Goal: Transaction & Acquisition: Download file/media

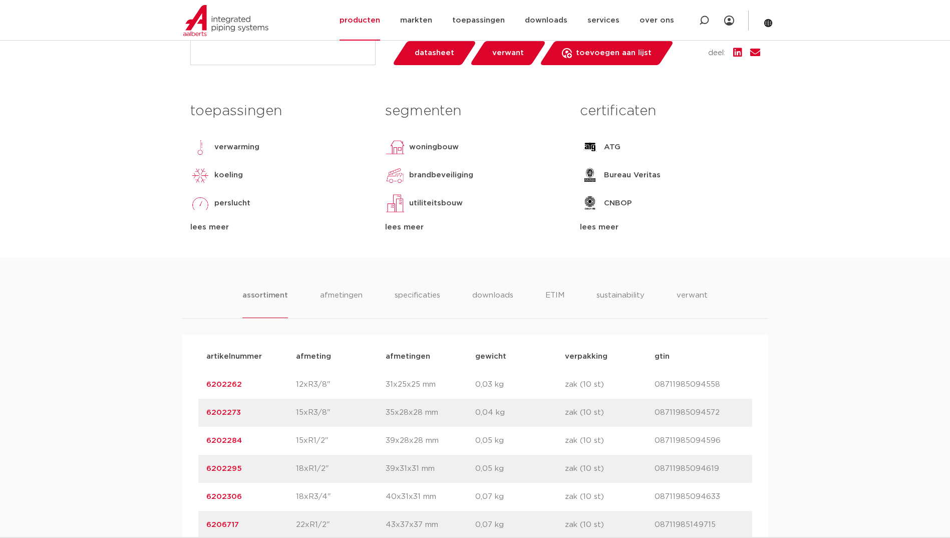
scroll to position [401, 0]
click at [482, 293] on li "downloads" at bounding box center [493, 302] width 42 height 29
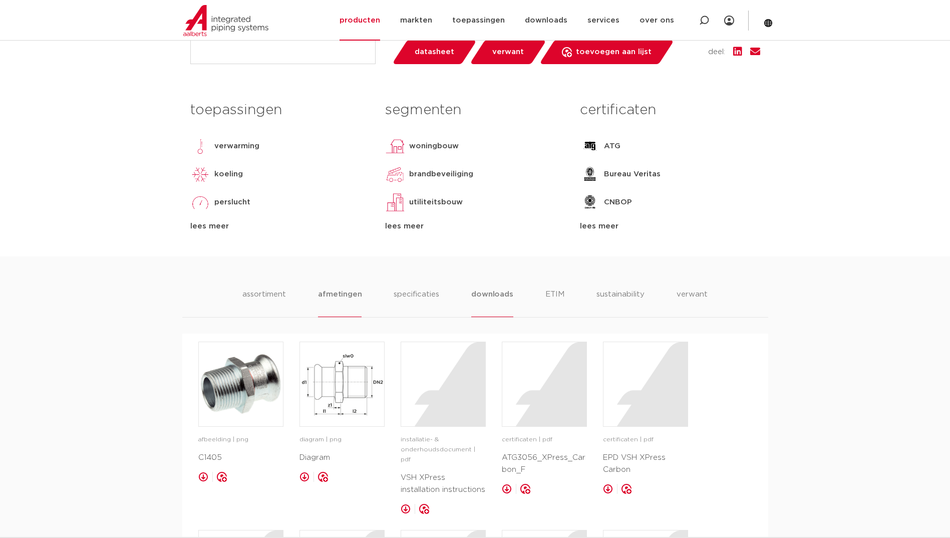
click at [329, 299] on li "afmetingen" at bounding box center [340, 302] width 44 height 29
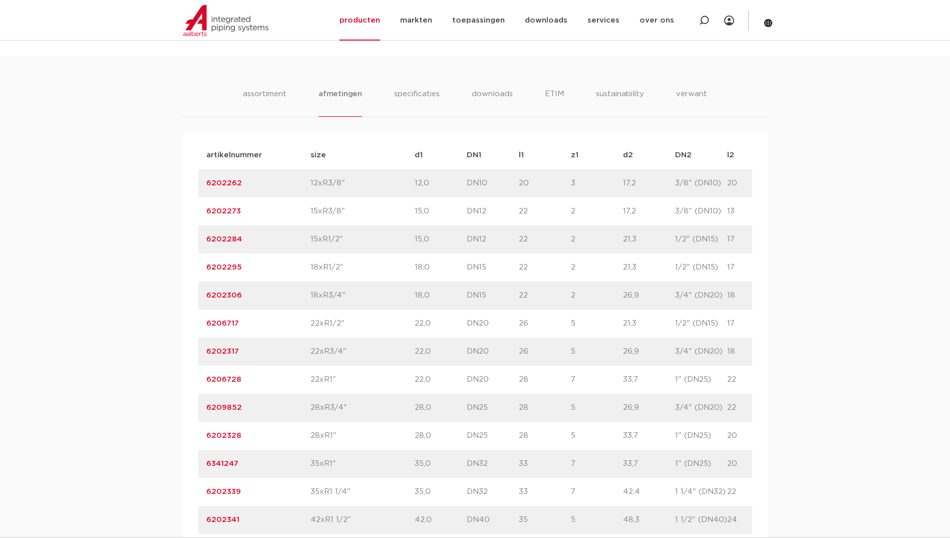
scroll to position [0, 125]
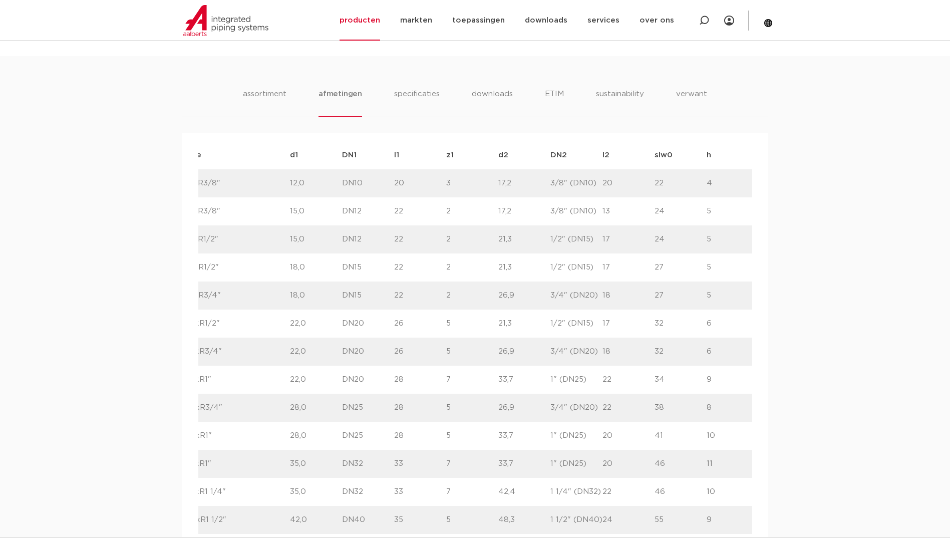
drag, startPoint x: 195, startPoint y: 377, endPoint x: 763, endPoint y: 381, distance: 567.5
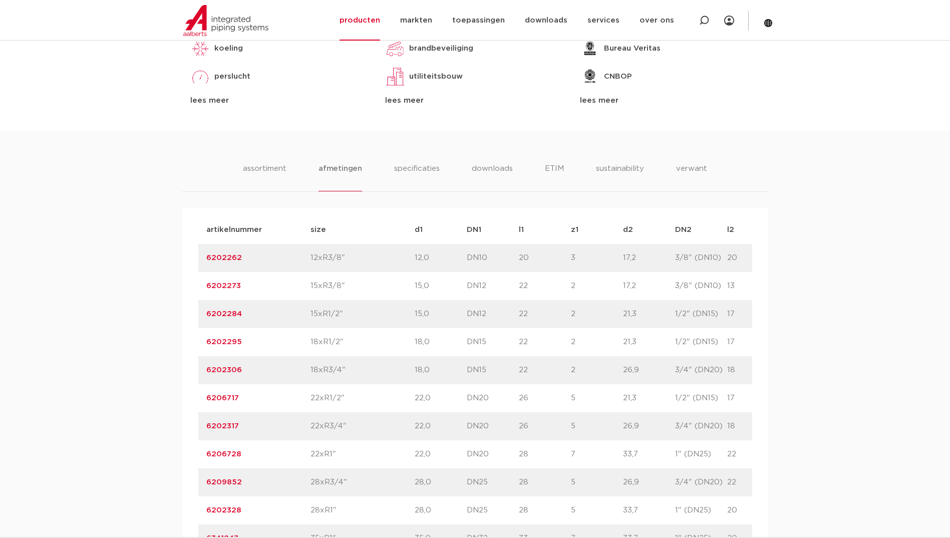
scroll to position [379, 0]
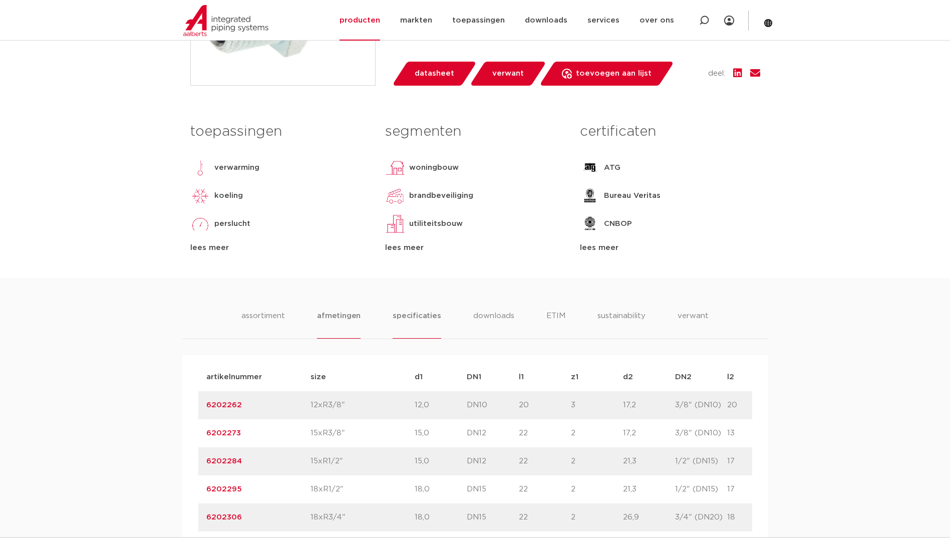
click at [427, 320] on li "specificaties" at bounding box center [417, 324] width 48 height 29
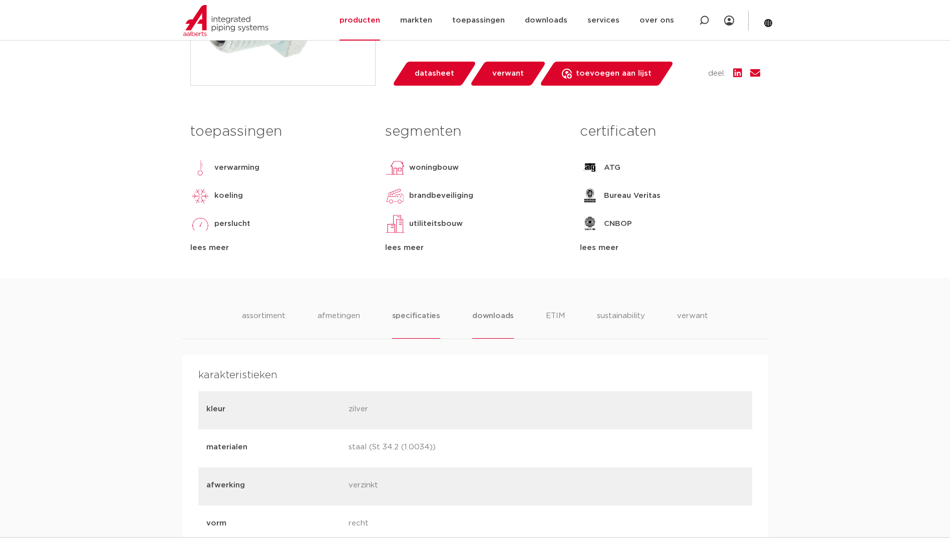
click at [488, 320] on li "downloads" at bounding box center [493, 324] width 42 height 29
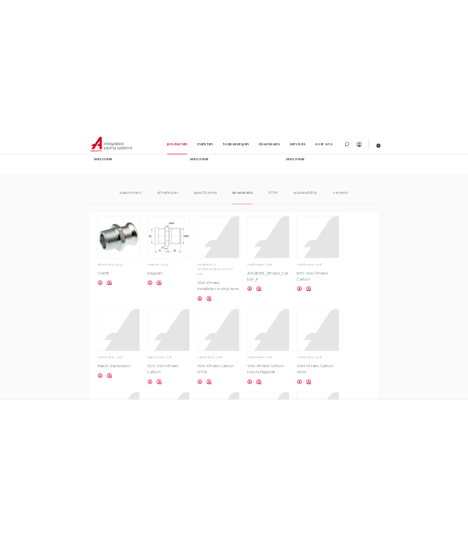
scroll to position [329, 0]
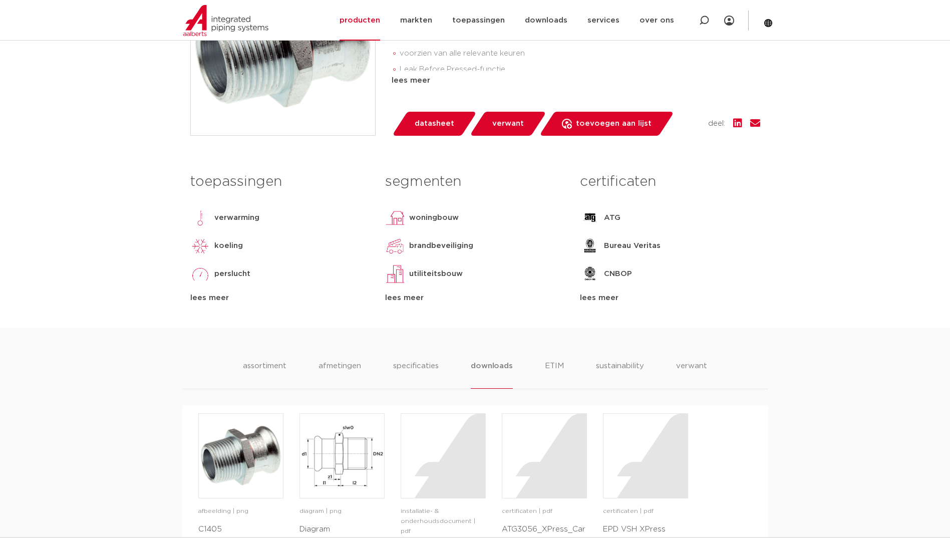
click at [434, 126] on span "datasheet" at bounding box center [435, 124] width 40 height 16
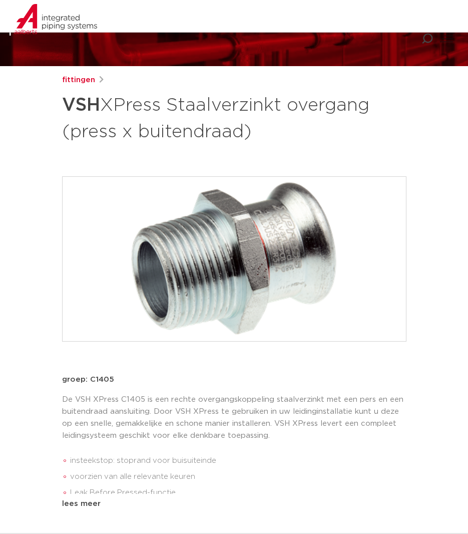
scroll to position [0, 0]
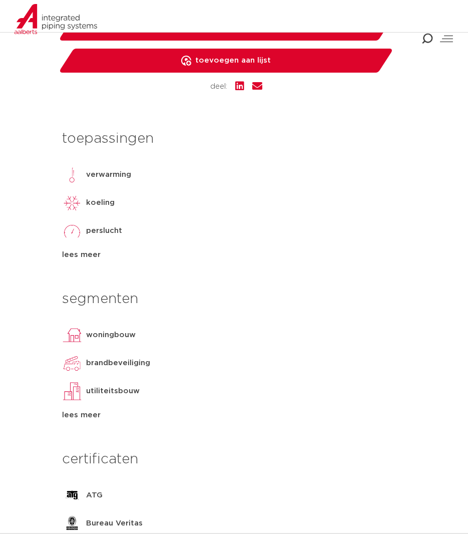
scroll to position [651, 0]
